Goal: Check status: Check status

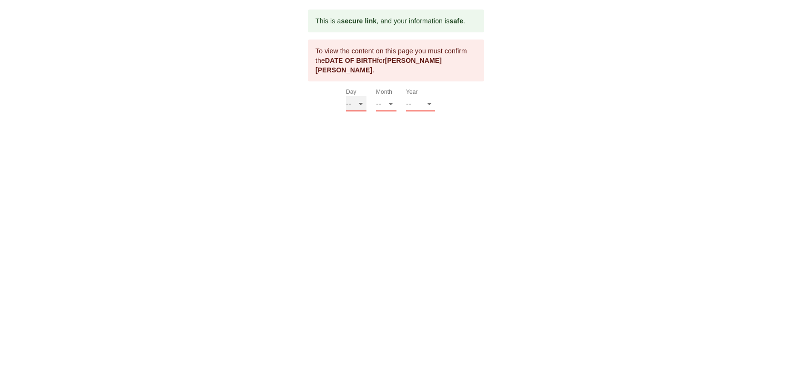
click at [346, 96] on select "-- 01 02 03 04 05 06 07 08 09 10 11 12 13 14 15 16 17 18 19 20 21 22 23 24 25 2…" at bounding box center [356, 103] width 20 height 15
select select "25"
click option "25" at bounding box center [0, 0] width 0 height 0
click at [376, 96] on select "-- 01 02 03 04 05 06 07 08 09 10 11 12" at bounding box center [386, 103] width 20 height 15
select select "09"
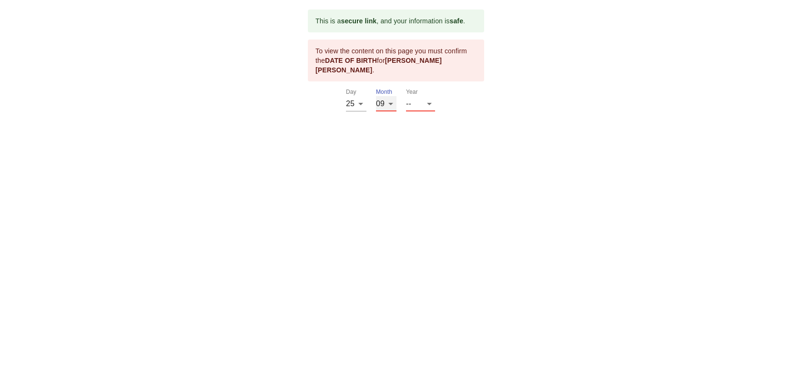
click option "09" at bounding box center [0, 0] width 0 height 0
click at [406, 96] on select "-- 2025 2024 2023 2022 2021 2020 2019 2018 2017 2016 2015 2014 2013 2012 2011 2…" at bounding box center [420, 103] width 29 height 15
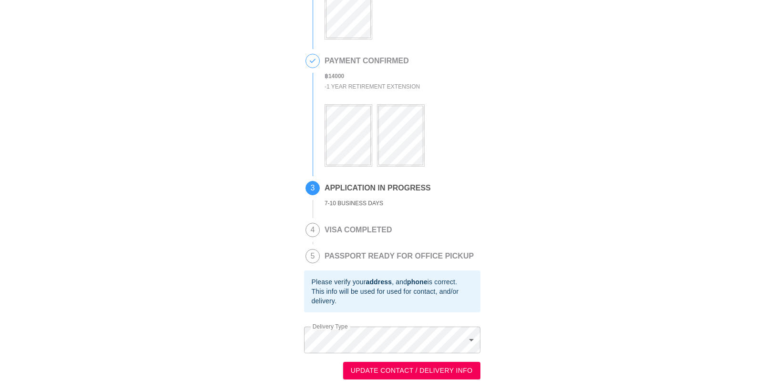
scroll to position [109, 0]
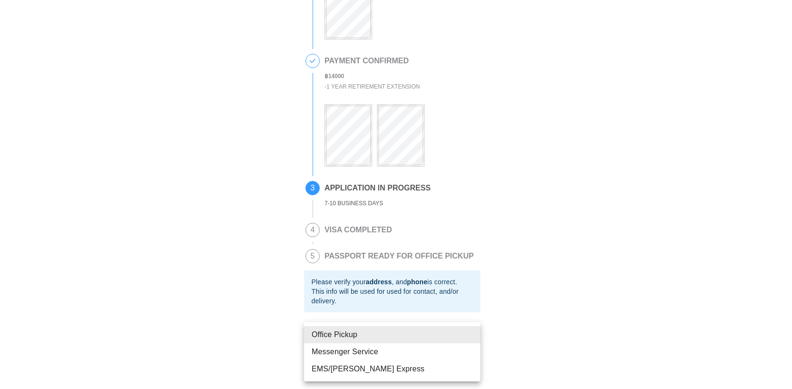
click at [474, 337] on body "This is a secure link , and your information is safe . 1 PASSPORT RECEIVED LARR…" at bounding box center [396, 144] width 792 height 492
click at [352, 335] on li "Office Pickup" at bounding box center [392, 335] width 176 height 17
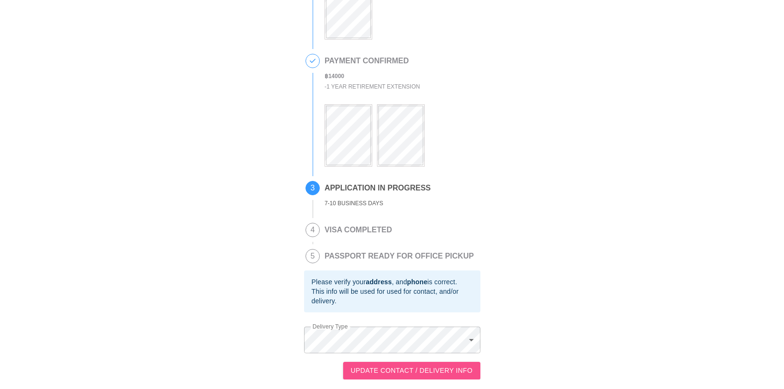
click at [412, 373] on span "UPDATE CONTACT / DELIVERY INFO" at bounding box center [412, 371] width 122 height 12
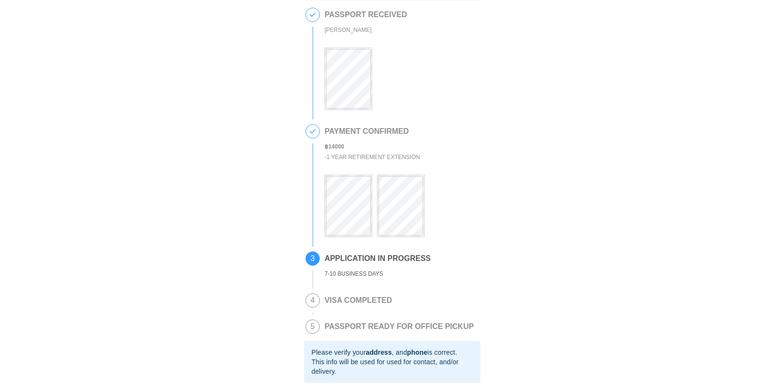
scroll to position [49, 0]
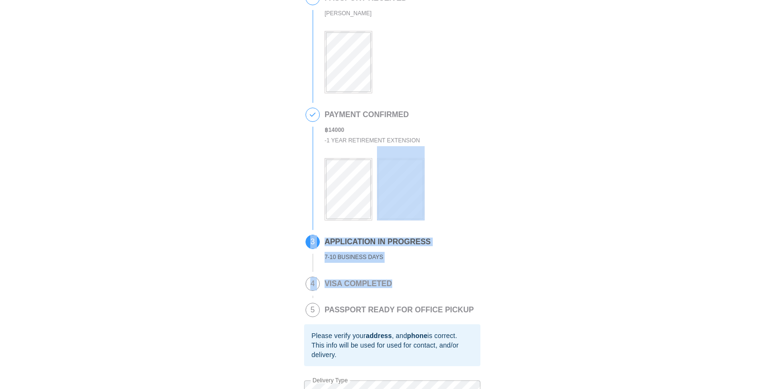
drag, startPoint x: 783, startPoint y: 244, endPoint x: 777, endPoint y: 282, distance: 38.6
click at [781, 284] on body "This is a secure link , and your information is safe . 1 PASSPORT RECEIVED LARR…" at bounding box center [392, 197] width 784 height 492
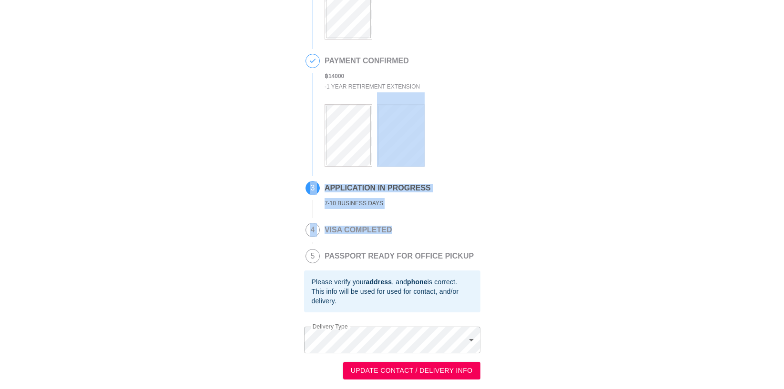
scroll to position [109, 0]
click at [381, 372] on span "UPDATE CONTACT / DELIVERY INFO" at bounding box center [412, 371] width 122 height 12
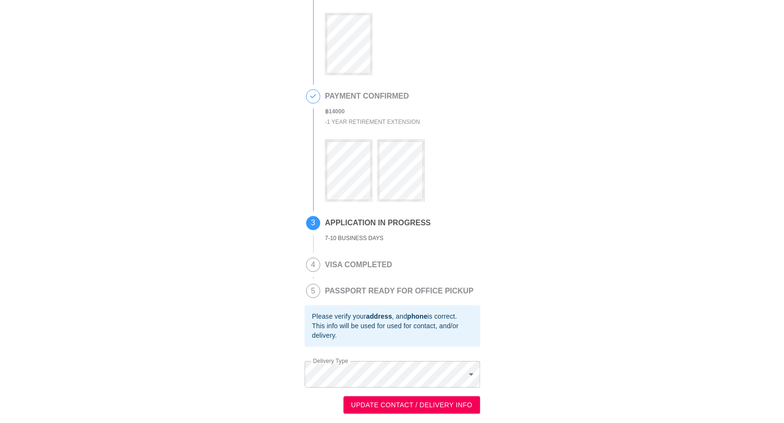
scroll to position [72, 0]
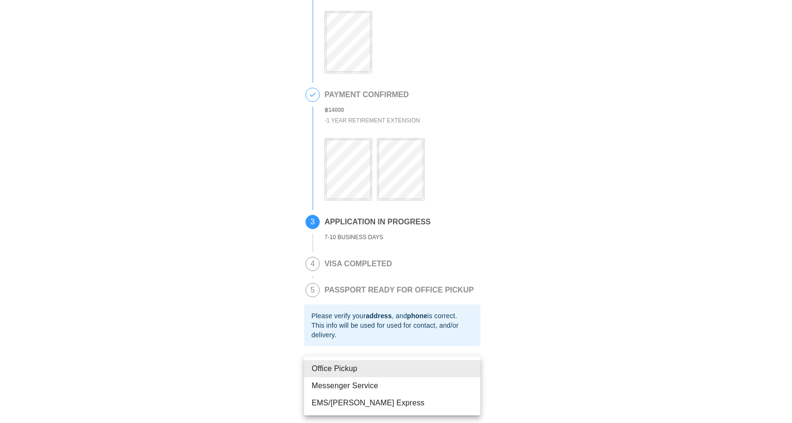
click at [472, 374] on body "This is a secure link , and your information is safe . 1 PASSPORT RECEIVED [PER…" at bounding box center [396, 177] width 792 height 492
click at [356, 368] on li "Office Pickup" at bounding box center [392, 368] width 176 height 17
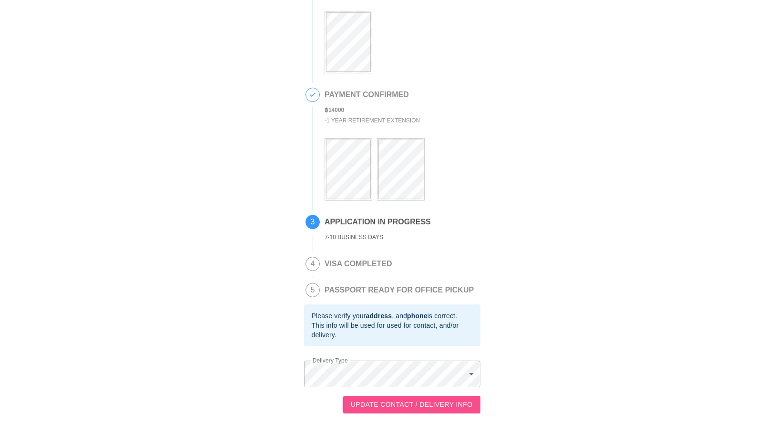
click at [380, 403] on span "UPDATE CONTACT / DELIVERY INFO" at bounding box center [412, 405] width 122 height 12
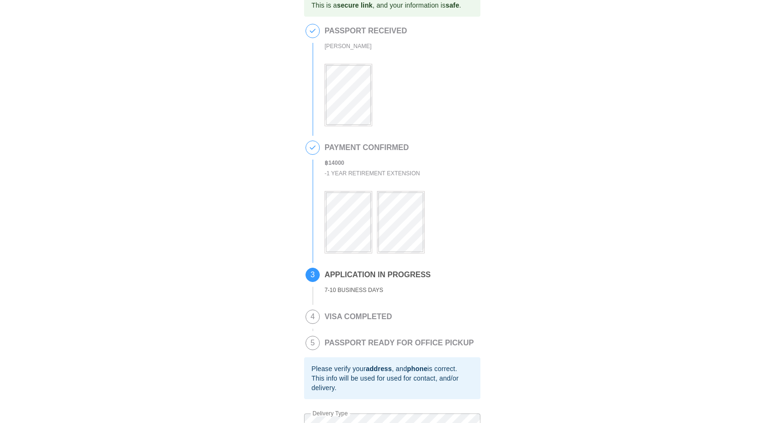
scroll to position [0, 0]
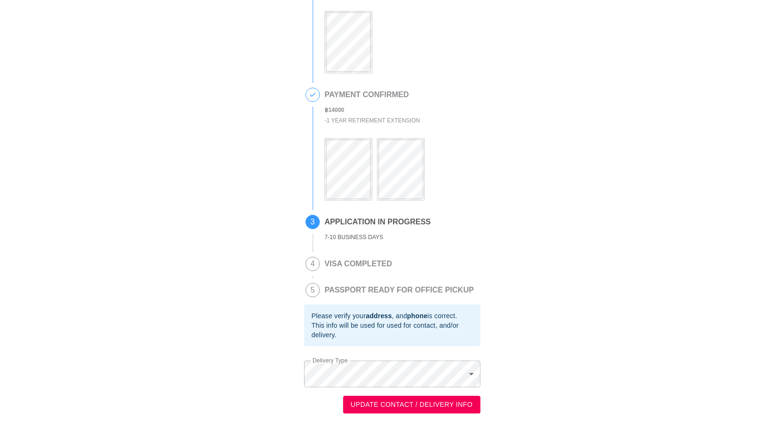
scroll to position [75, 0]
click at [451, 403] on span "UPDATE CONTACT / DELIVERY INFO" at bounding box center [412, 405] width 122 height 12
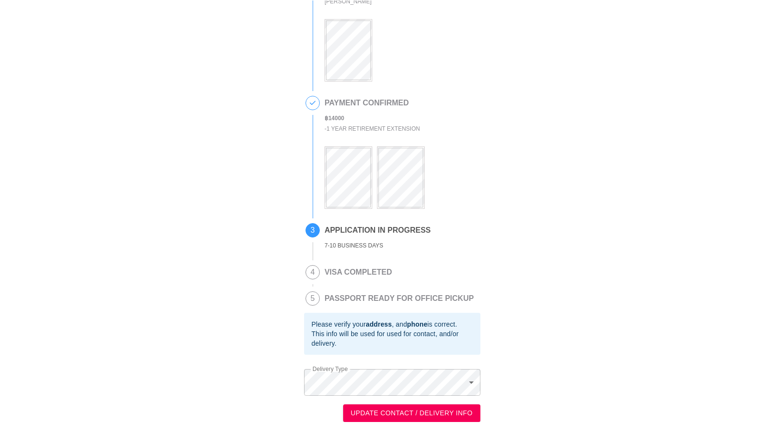
scroll to position [66, 0]
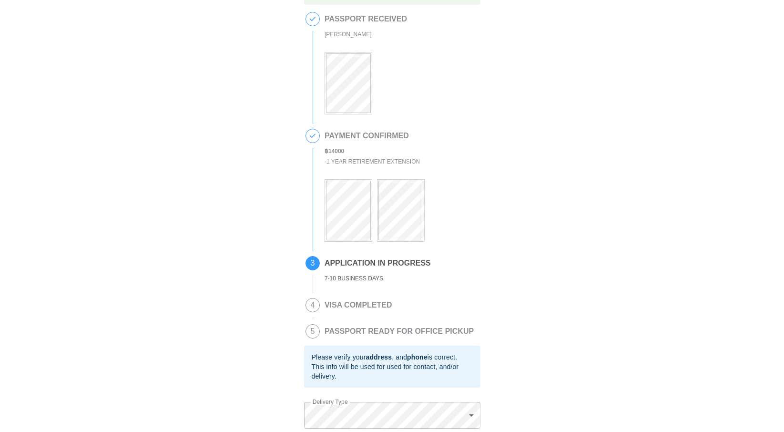
scroll to position [67, 0]
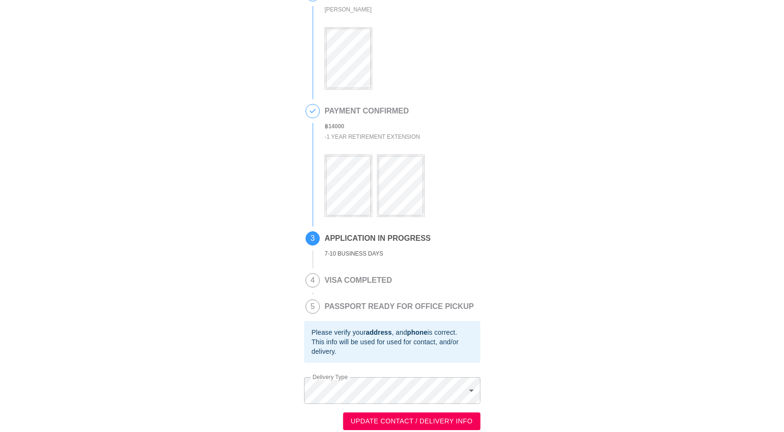
scroll to position [67, 0]
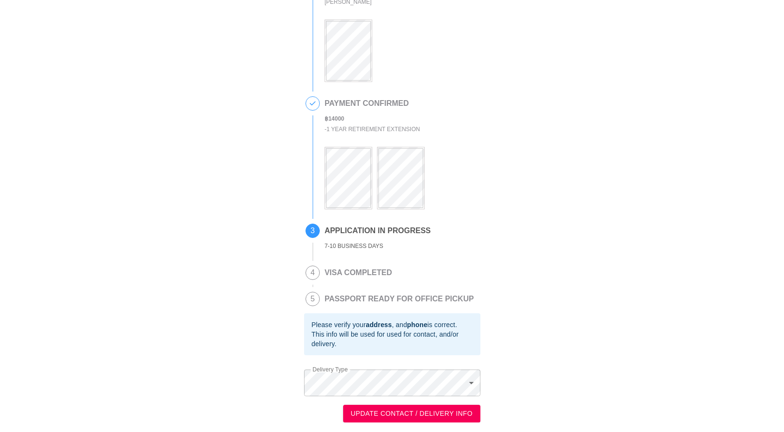
click at [373, 327] on b "address" at bounding box center [379, 325] width 26 height 8
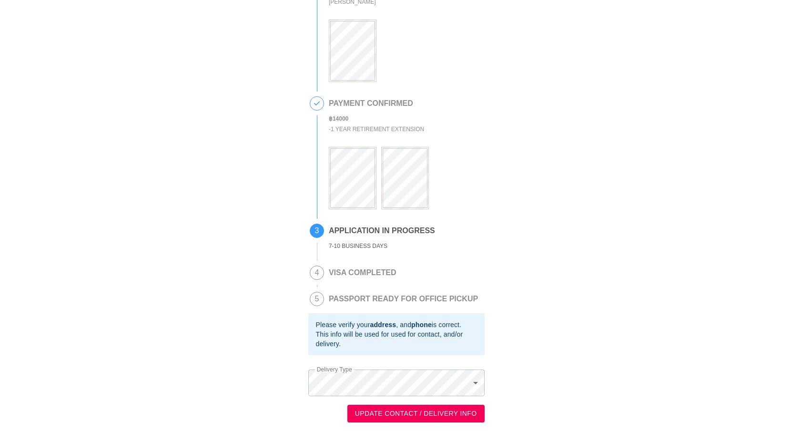
click at [388, 385] on body "This is a secure link , and your information is safe . 1 PASSPORT RECEIVED [PER…" at bounding box center [392, 186] width 784 height 492
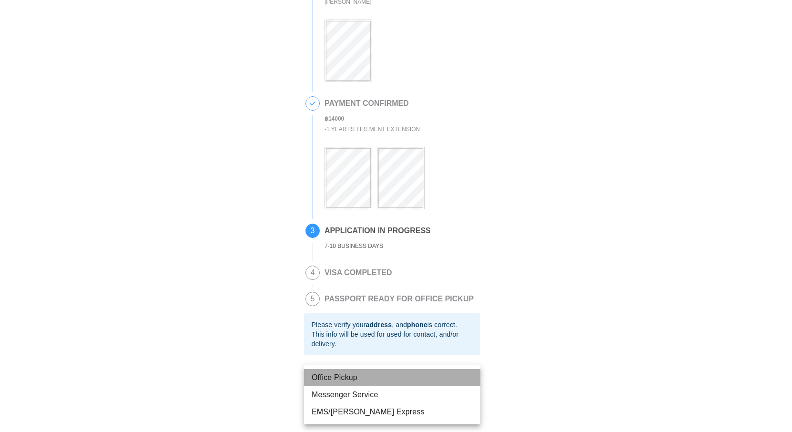
click at [348, 375] on li "Office Pickup" at bounding box center [392, 377] width 176 height 17
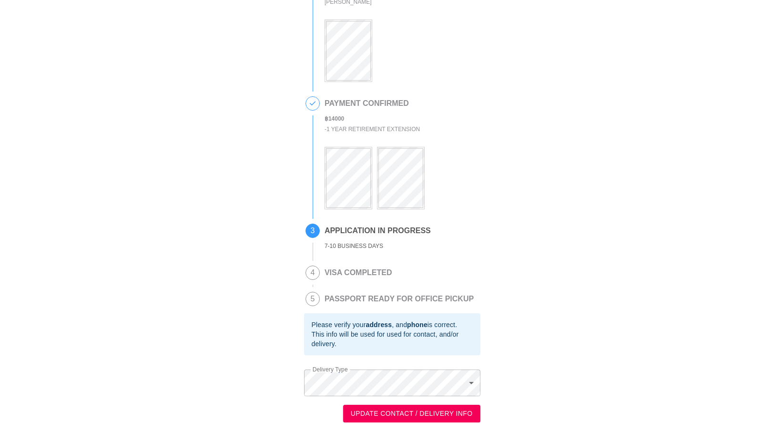
drag, startPoint x: 302, startPoint y: 364, endPoint x: 330, endPoint y: 398, distance: 44.7
click at [341, 408] on div "This is a secure link , and your information is safe . 1 PASSPORT RECEIVED [PER…" at bounding box center [392, 185] width 765 height 473
drag, startPoint x: 261, startPoint y: 349, endPoint x: 279, endPoint y: 400, distance: 53.7
click at [279, 400] on div "This is a secure link , and your information is safe . 1 PASSPORT RECEIVED [PER…" at bounding box center [392, 185] width 765 height 473
drag, startPoint x: 676, startPoint y: 347, endPoint x: 671, endPoint y: 347, distance: 5.7
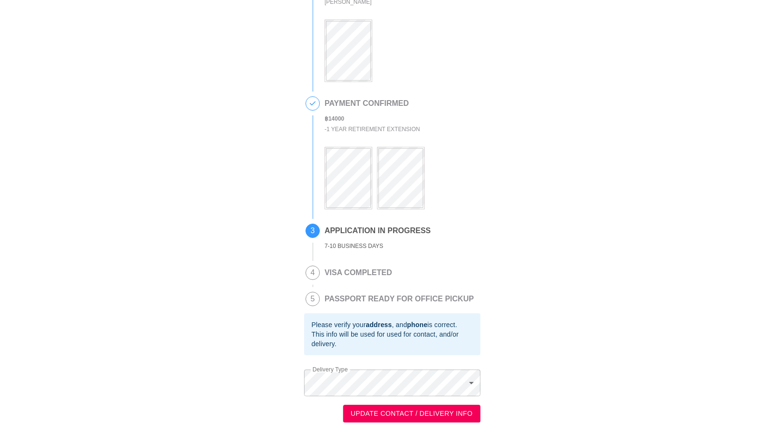
click at [676, 352] on div "This is a secure link , and your information is safe . 1 PASSPORT RECEIVED [PER…" at bounding box center [392, 185] width 765 height 473
drag, startPoint x: 520, startPoint y: 361, endPoint x: 491, endPoint y: 398, distance: 46.2
click at [521, 413] on div "This is a secure link , and your information is safe . 1 PASSPORT RECEIVED [PER…" at bounding box center [392, 185] width 765 height 473
click at [746, 260] on div "This is a secure link , and your information is safe . 1 PASSPORT RECEIVED [PER…" at bounding box center [392, 185] width 765 height 473
